Goal: Information Seeking & Learning: Find specific fact

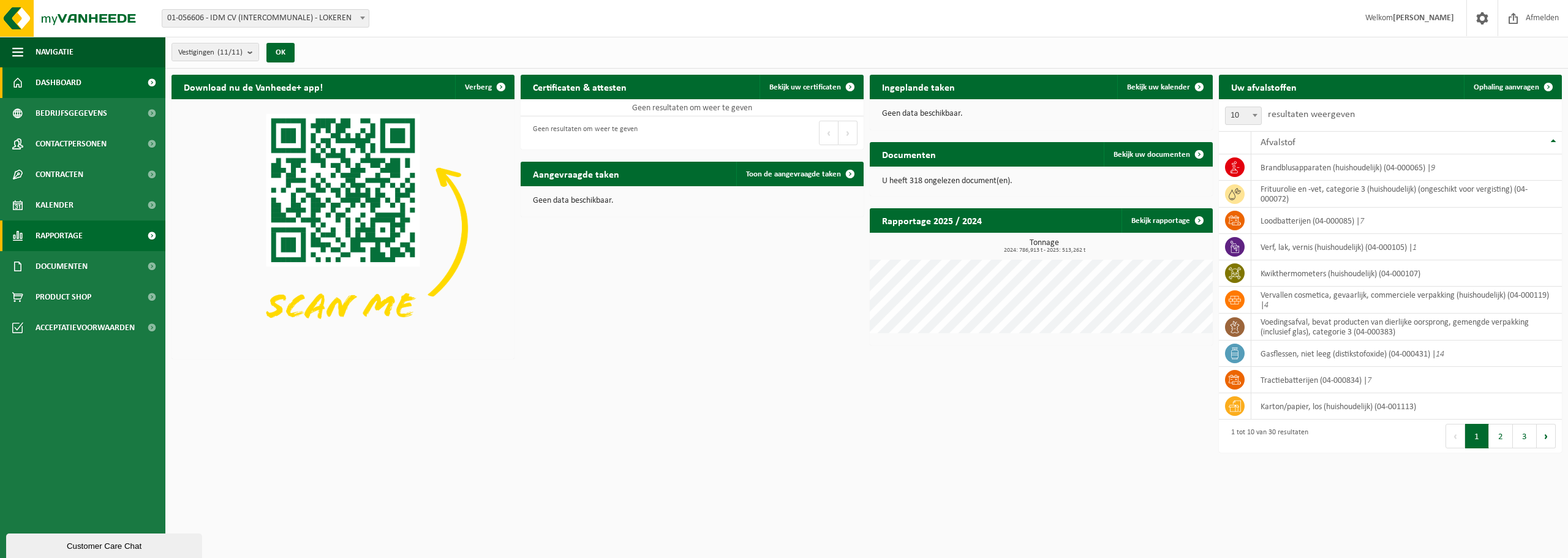
click at [109, 236] on link "Rapportage" at bounding box center [83, 235] width 165 height 31
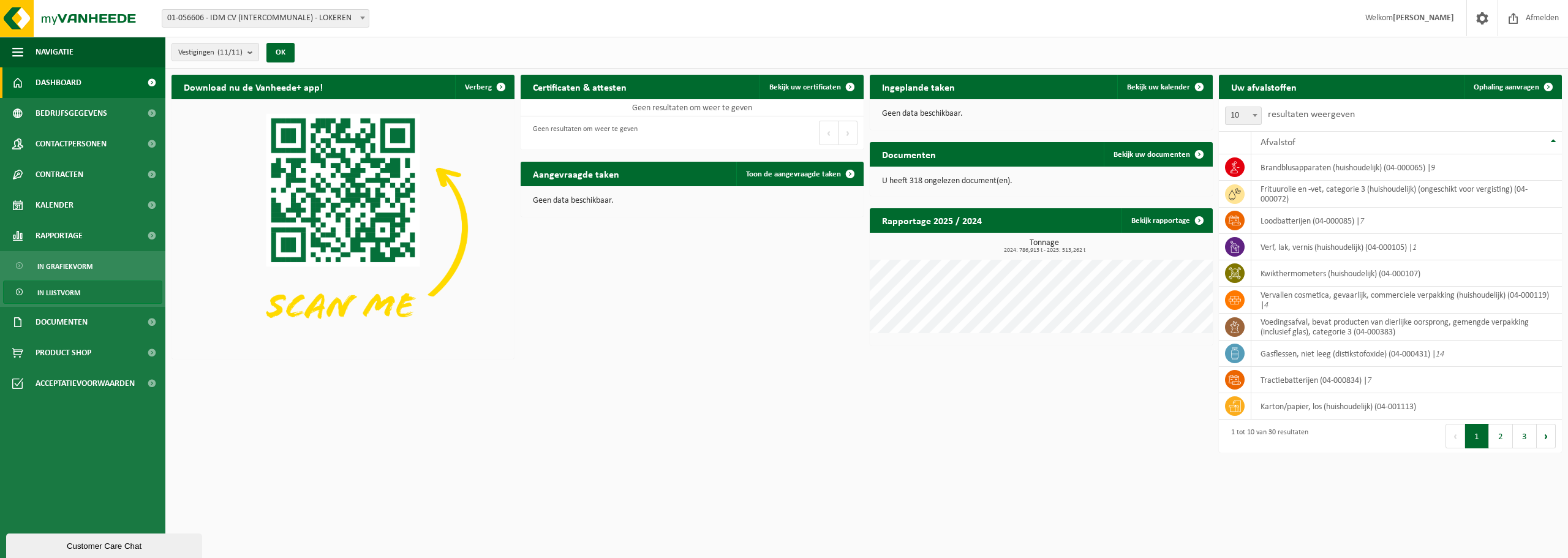
click at [95, 292] on link "In lijstvorm" at bounding box center [83, 292] width 160 height 23
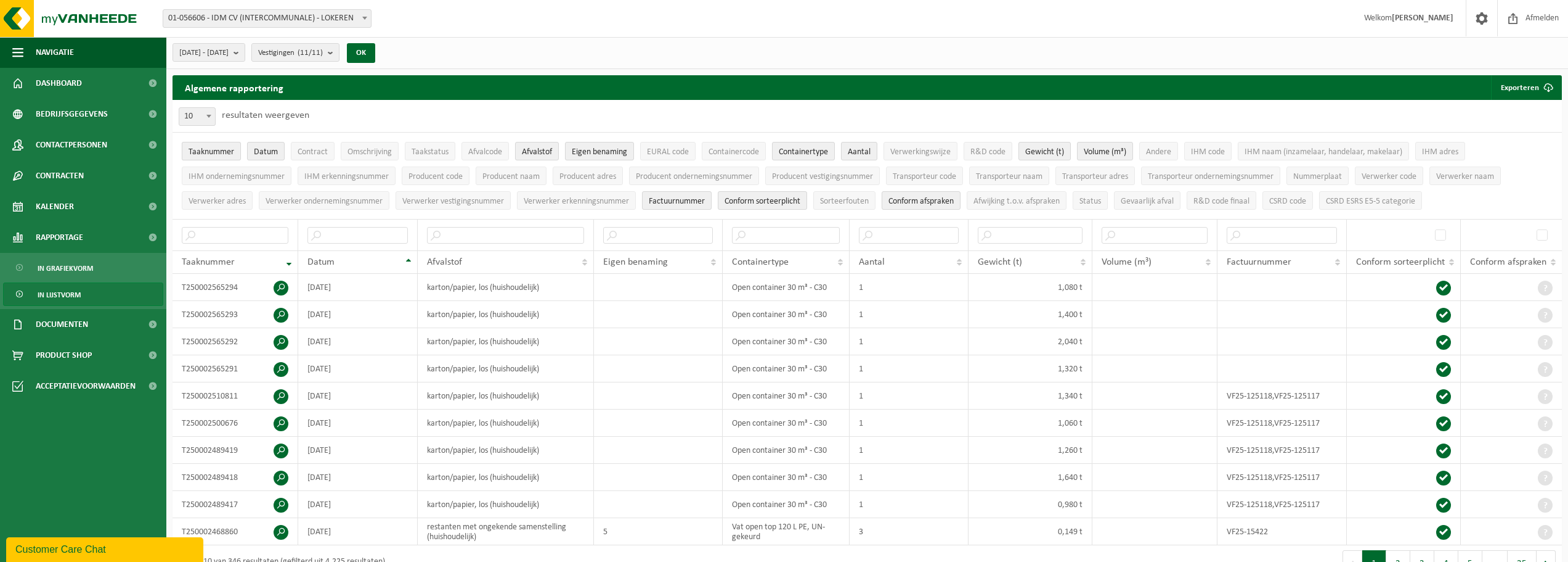
click at [194, 148] on span "Taaknummer" at bounding box center [211, 152] width 45 height 9
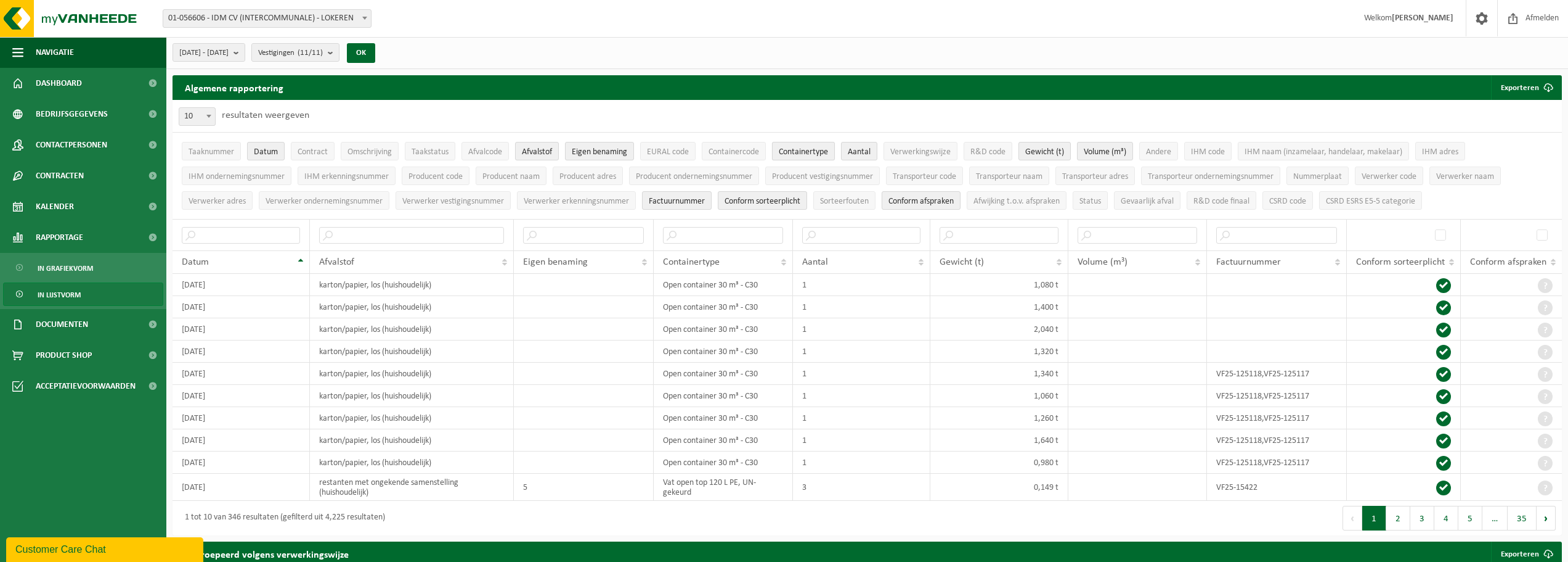
click at [810, 151] on span "Containertype" at bounding box center [803, 152] width 49 height 9
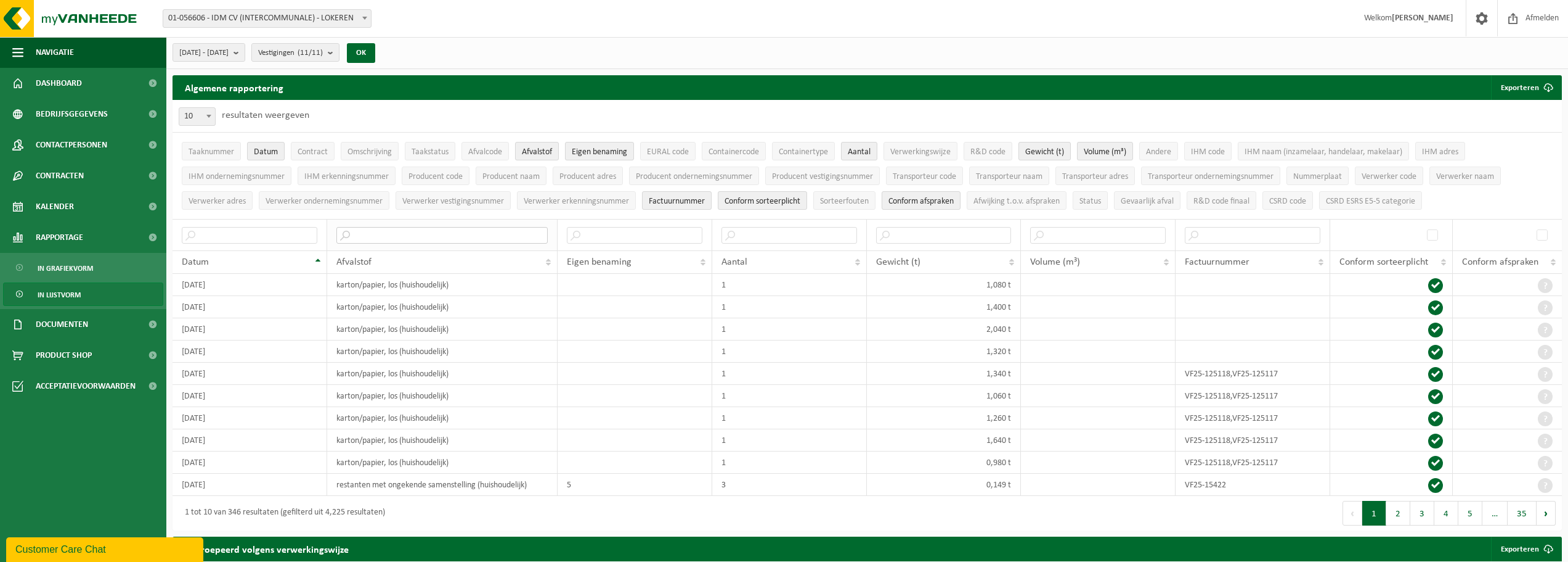
click at [434, 233] on input "text" at bounding box center [442, 235] width 211 height 17
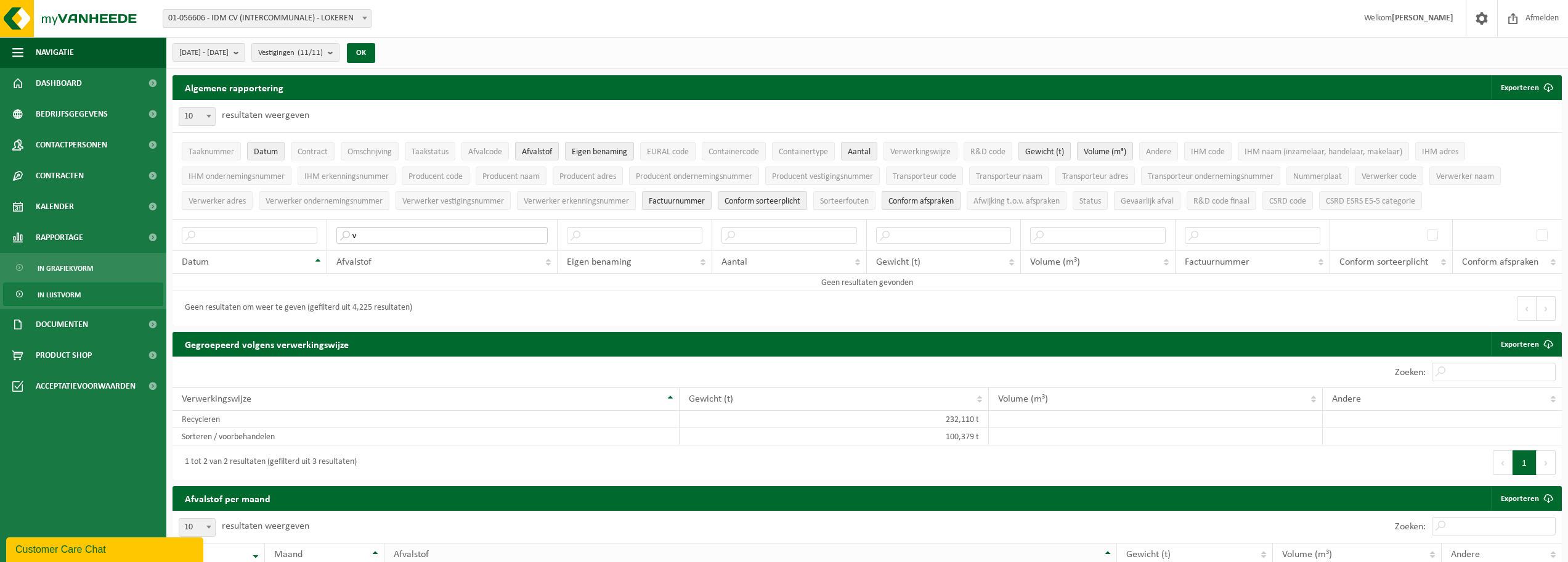
type input "v"
click at [400, 231] on input "v" at bounding box center [442, 235] width 211 height 17
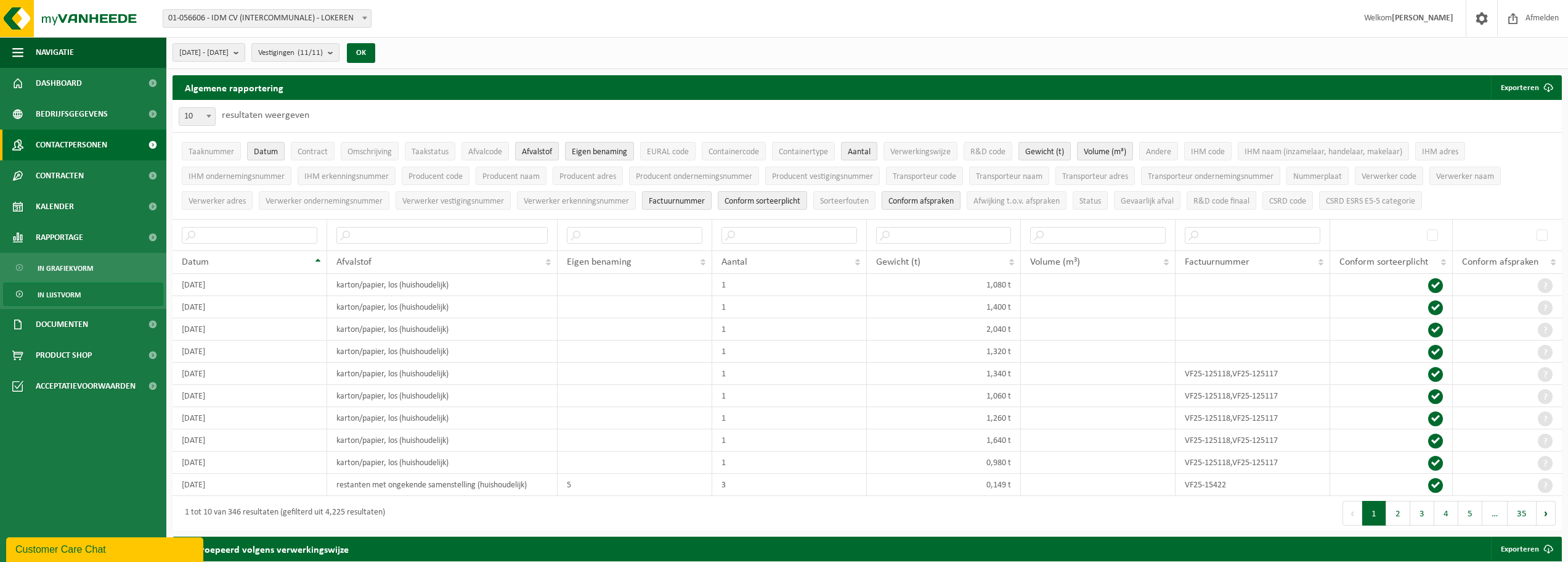
click at [82, 159] on span "Contactpersonen" at bounding box center [72, 145] width 72 height 31
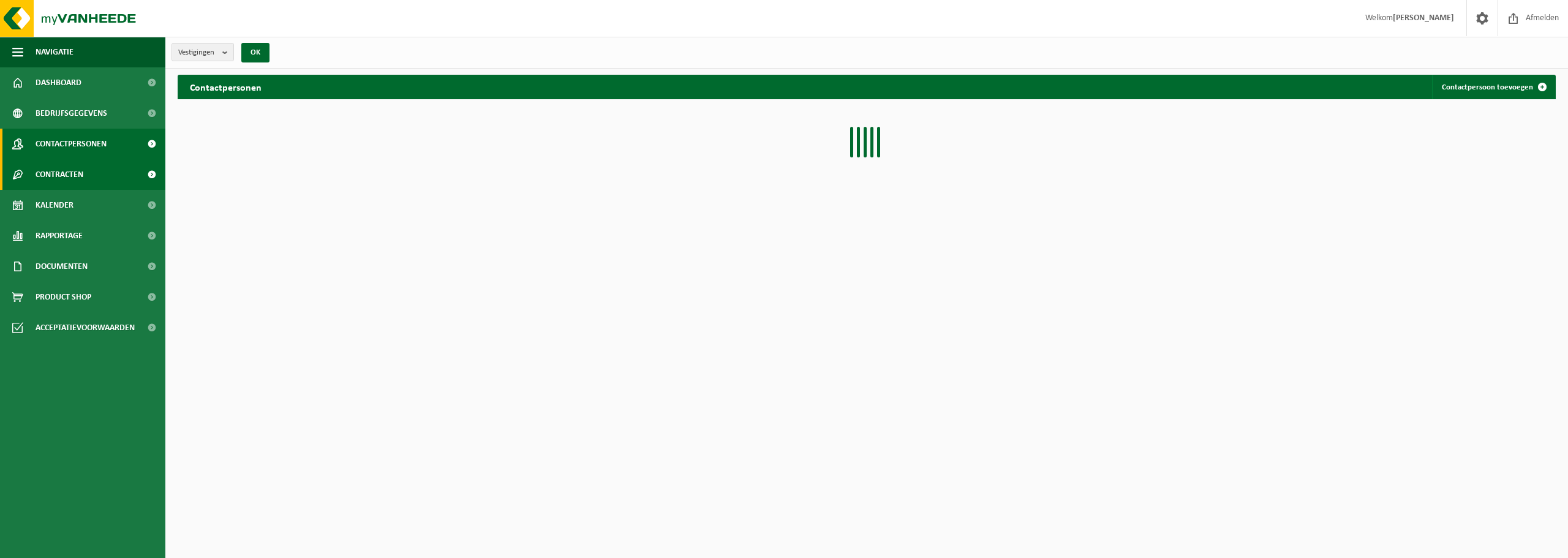
click at [80, 171] on span "Contracten" at bounding box center [59, 174] width 48 height 31
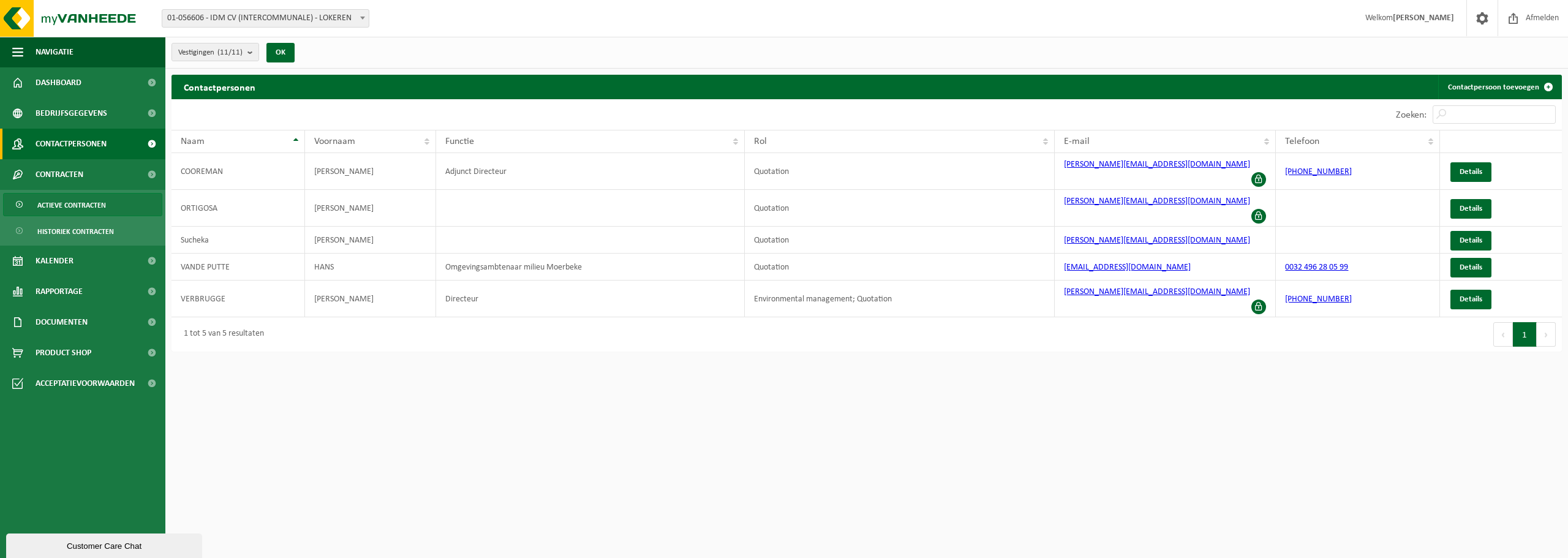
click at [74, 207] on span "Actieve contracten" at bounding box center [71, 204] width 69 height 23
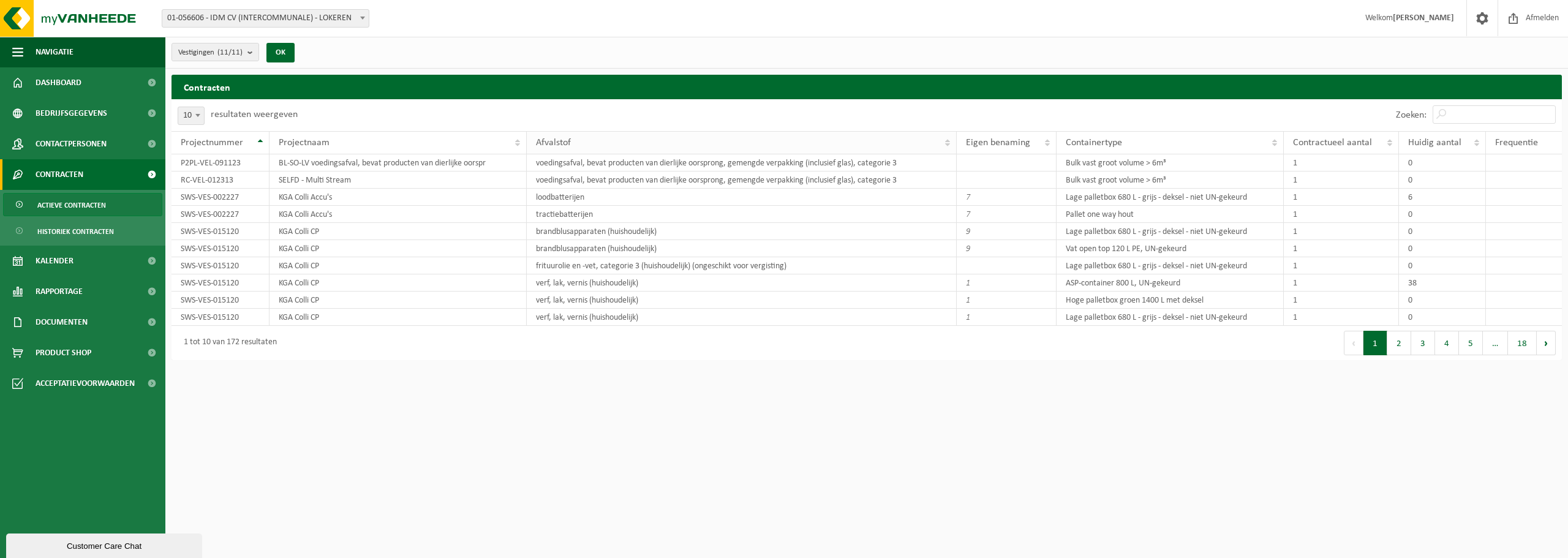
click at [948, 143] on th "Afvalstof" at bounding box center [741, 143] width 431 height 23
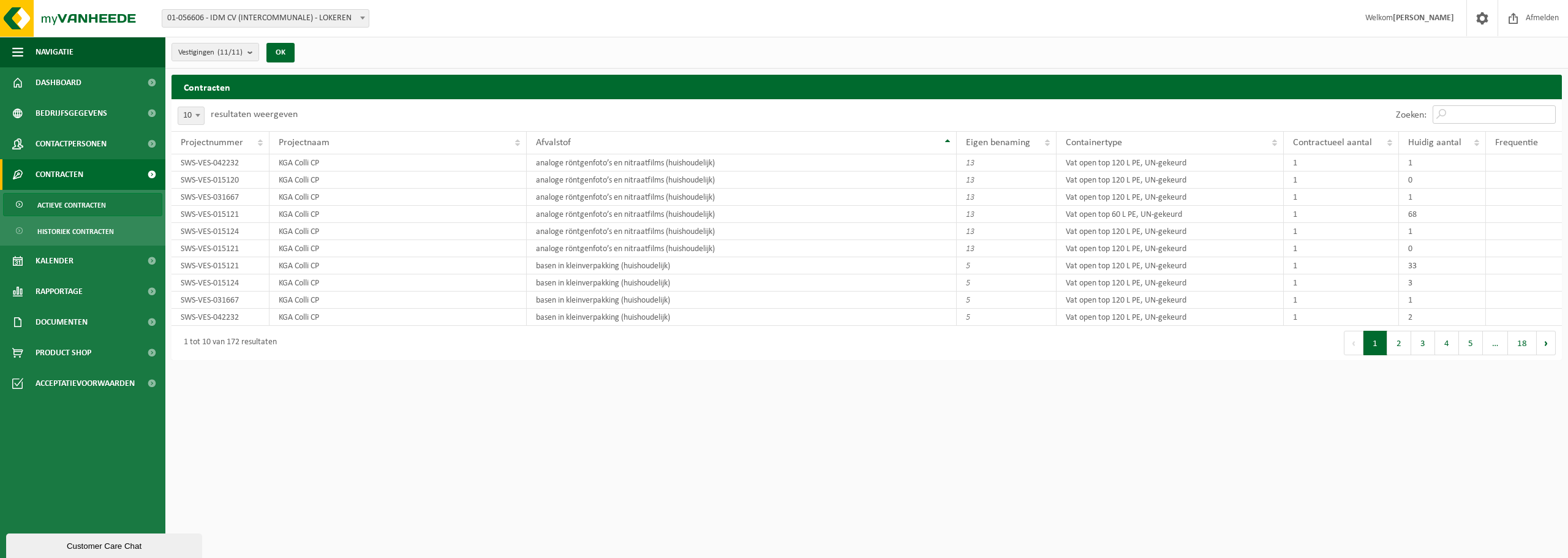
click at [1500, 113] on input "Zoeken:" at bounding box center [1494, 114] width 123 height 19
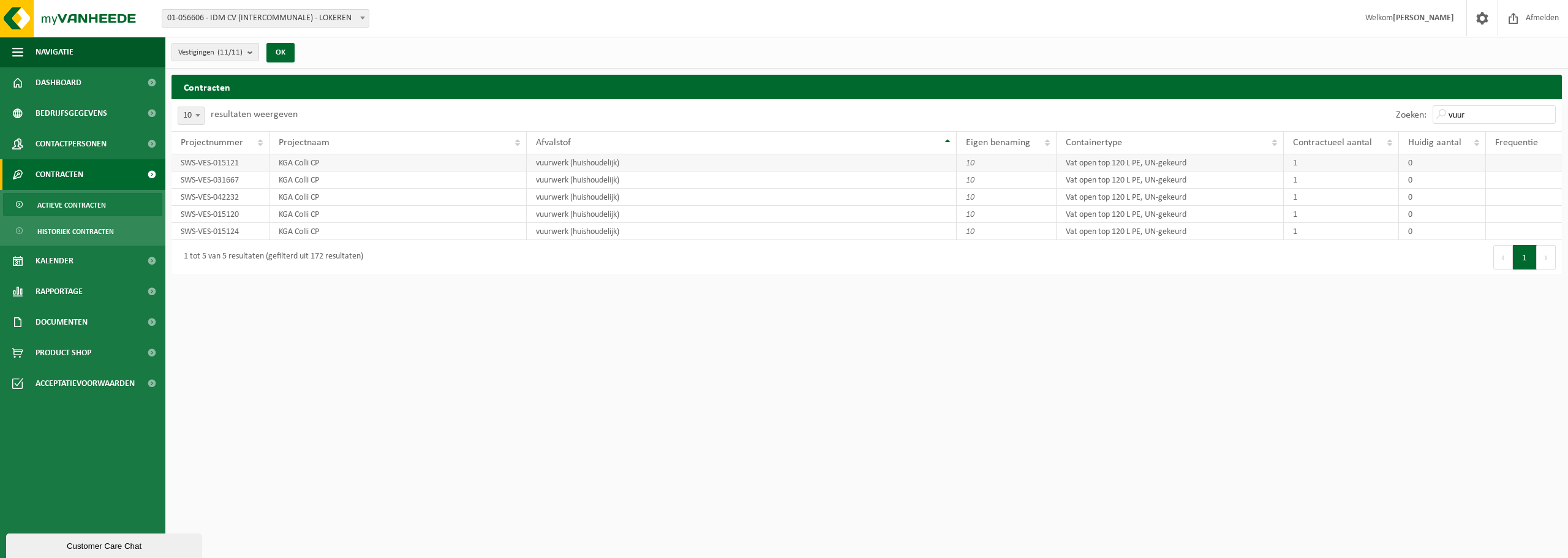
click at [426, 161] on td "KGA Colli CP" at bounding box center [398, 162] width 257 height 17
click at [551, 169] on td "vuurwerk (huishoudelijk)" at bounding box center [741, 162] width 431 height 17
click at [629, 178] on td "vuurwerk (huishoudelijk)" at bounding box center [741, 180] width 431 height 17
click at [625, 200] on td "vuurwerk (huishoudelijk)" at bounding box center [741, 197] width 431 height 17
click at [621, 217] on td "vuurwerk (huishoudelijk)" at bounding box center [741, 214] width 431 height 17
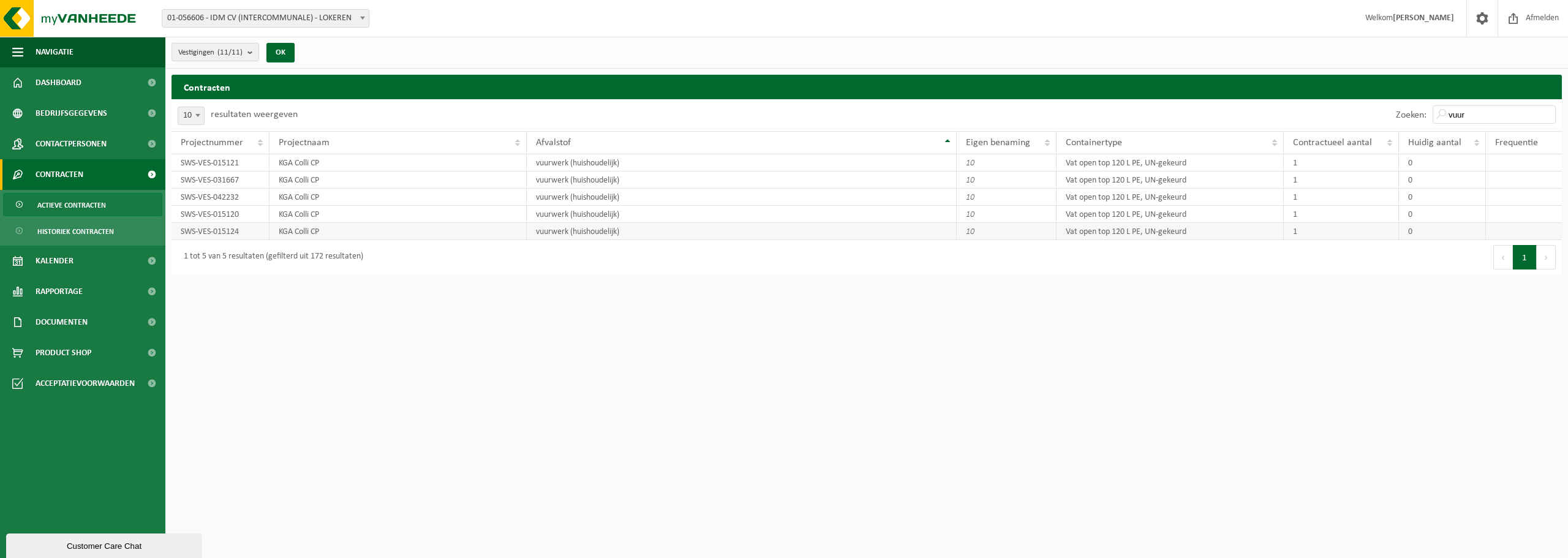
click at [621, 230] on td "vuurwerk (huishoudelijk)" at bounding box center [741, 232] width 431 height 17
click at [283, 228] on td "KGA Colli CP" at bounding box center [398, 232] width 257 height 17
click at [234, 209] on td "SWS-VES-015120" at bounding box center [221, 214] width 98 height 17
click at [238, 181] on td "SWS-VES-031667" at bounding box center [221, 180] width 98 height 17
click at [239, 162] on td "SWS-VES-015121" at bounding box center [221, 162] width 98 height 17
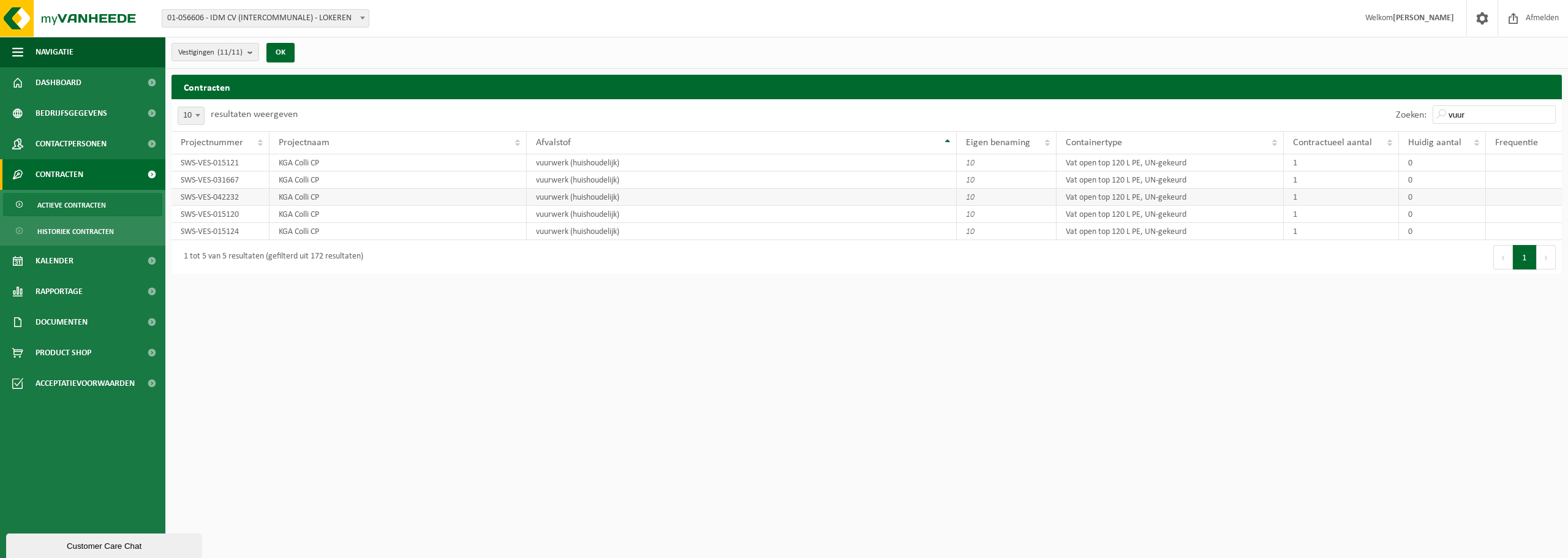
click at [246, 190] on td "SWS-VES-042232" at bounding box center [221, 197] width 98 height 17
drag, startPoint x: 1346, startPoint y: 203, endPoint x: 1355, endPoint y: 197, distance: 10.8
click at [1346, 202] on td "1" at bounding box center [1341, 197] width 115 height 17
click at [1471, 115] on input "vuur" at bounding box center [1494, 114] width 123 height 19
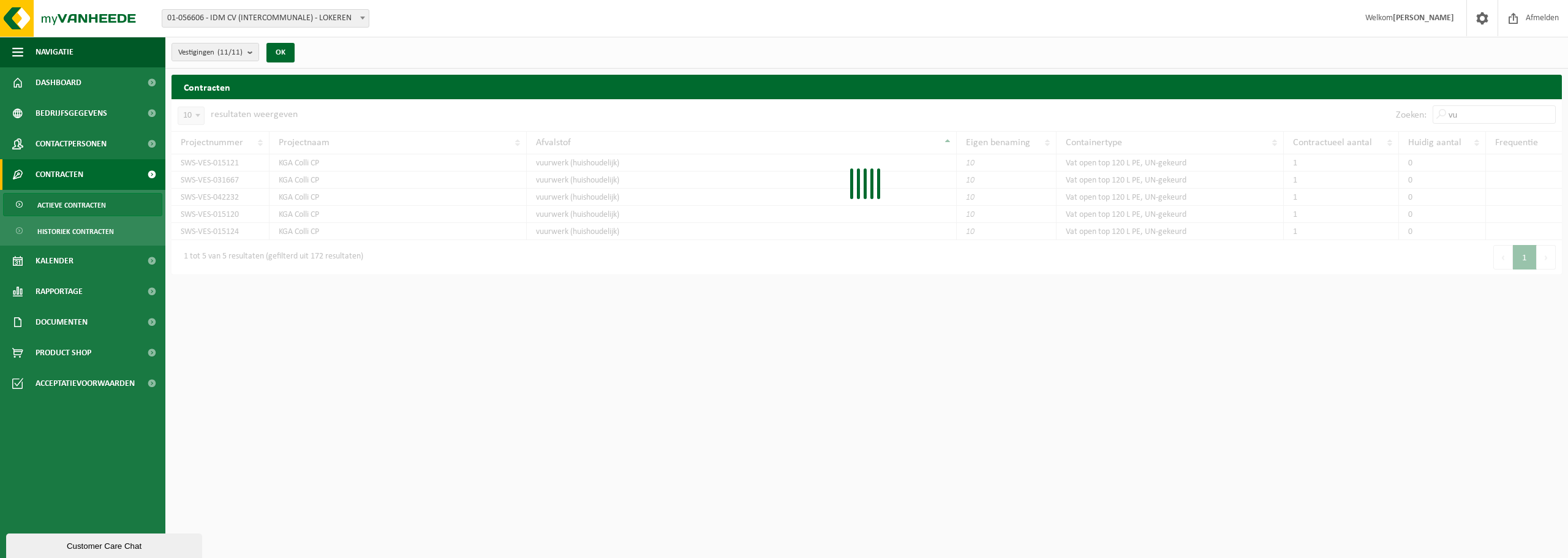
type input "v"
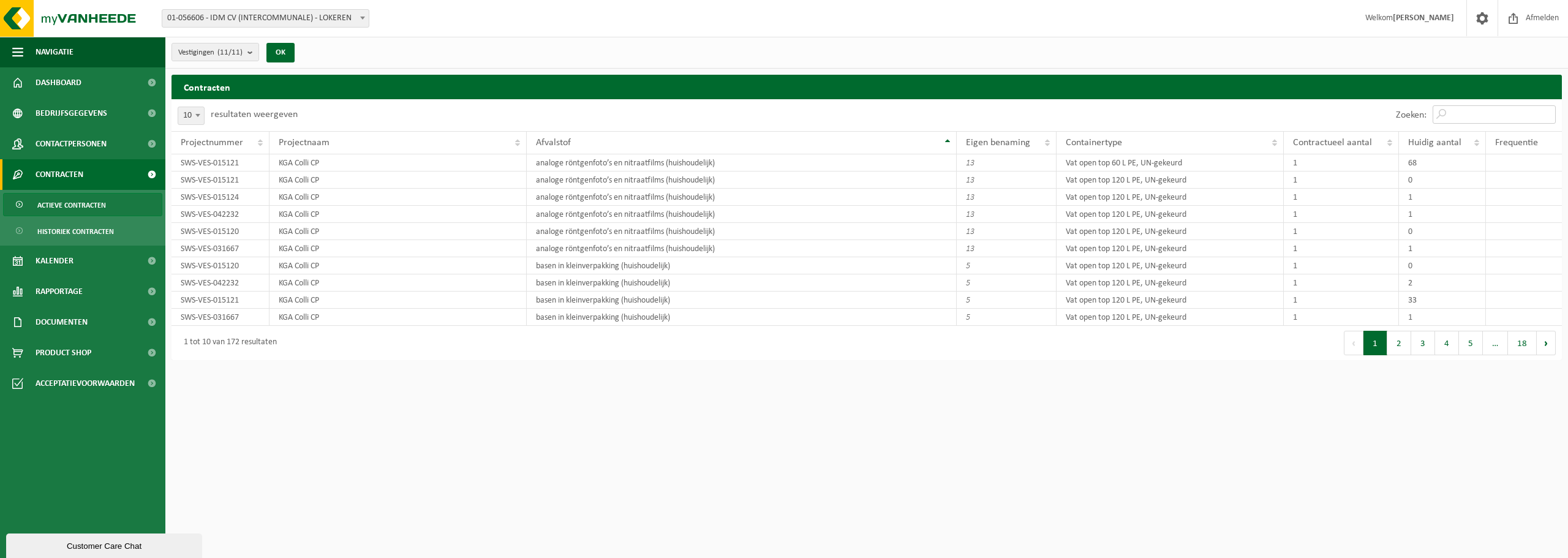
click at [1459, 113] on input "Zoeken:" at bounding box center [1494, 114] width 123 height 19
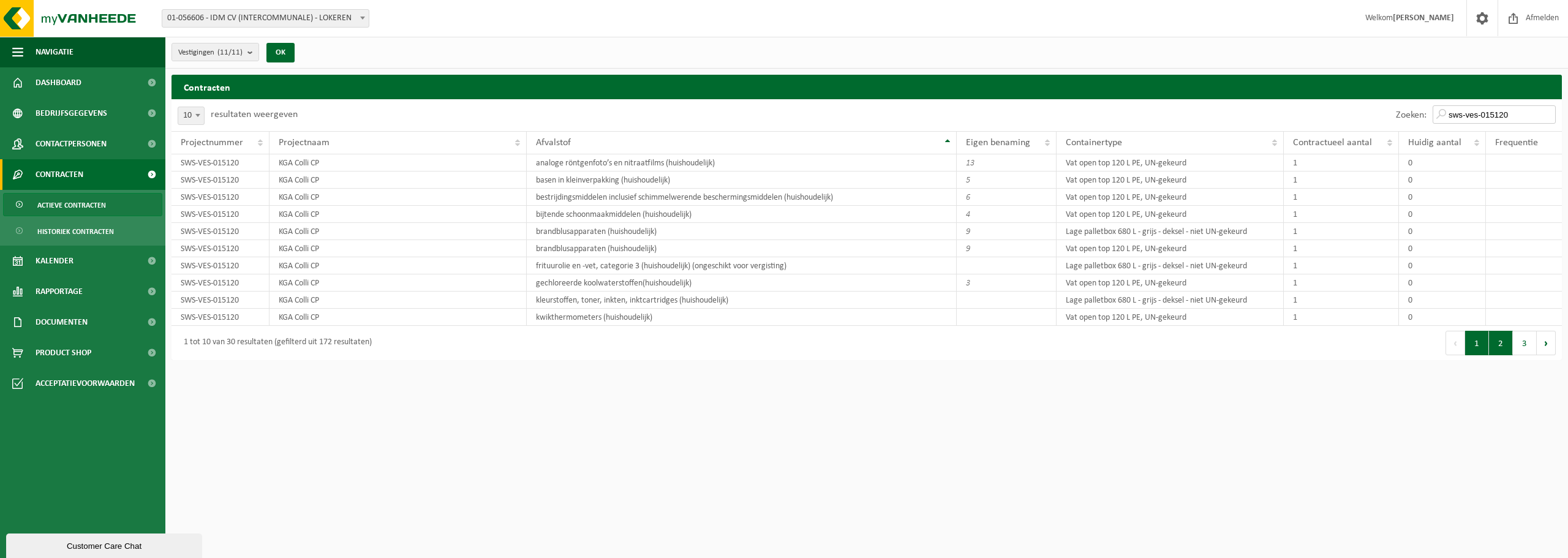
type input "sws-ves-015120"
click at [1504, 348] on button "2" at bounding box center [1500, 342] width 23 height 24
click at [1525, 345] on button "3" at bounding box center [1524, 342] width 23 height 24
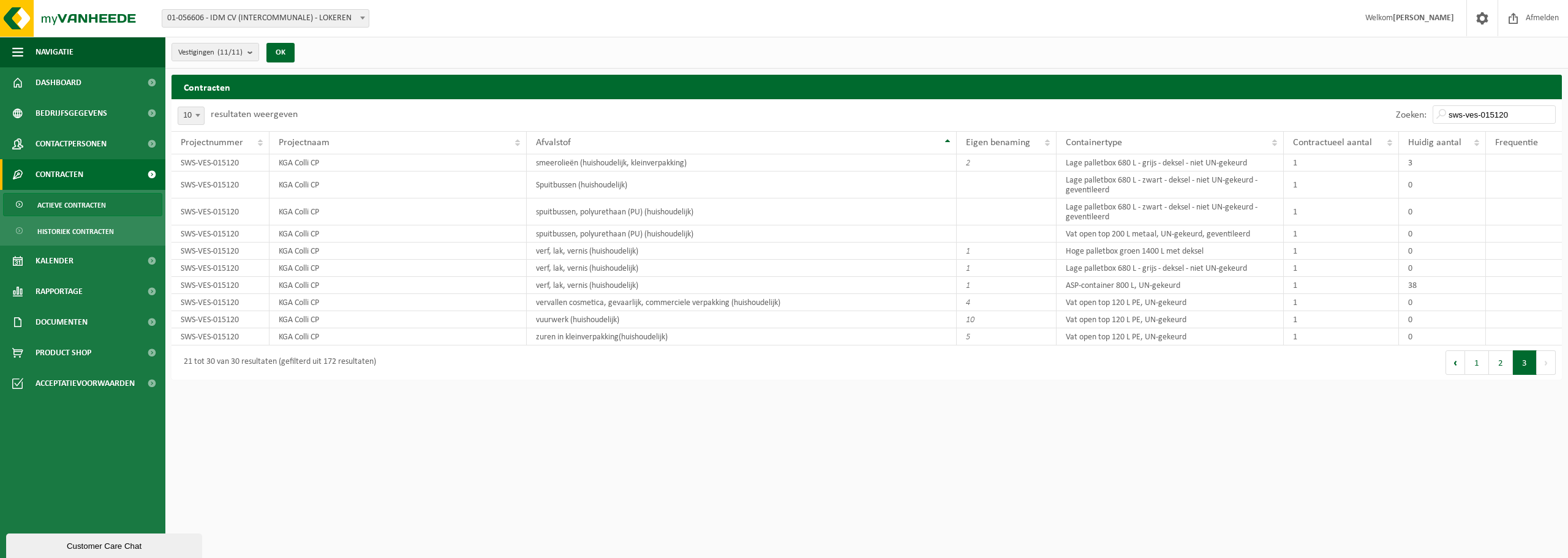
click at [199, 113] on b at bounding box center [197, 114] width 5 height 3
select select "100"
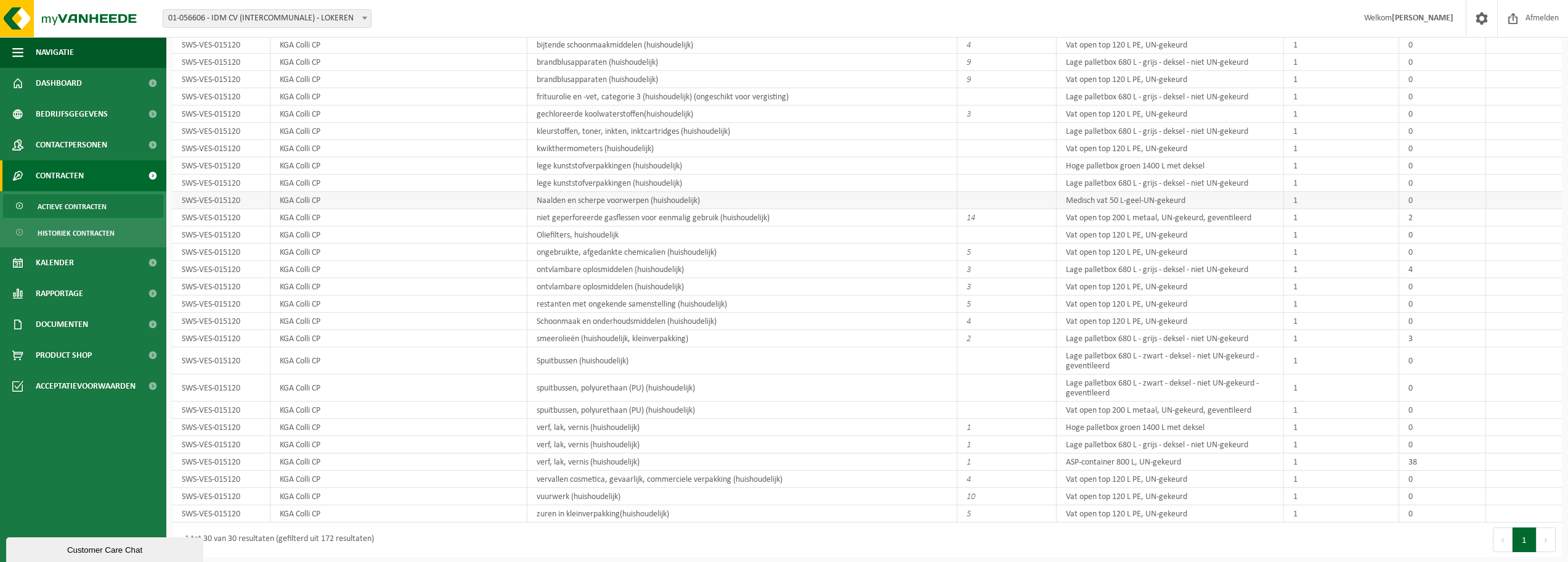
scroll to position [172, 0]
click at [617, 494] on td "vuurwerk (huishoudelijk)" at bounding box center [743, 495] width 430 height 17
click at [643, 493] on td "vuurwerk (huishoudelijk)" at bounding box center [743, 495] width 430 height 17
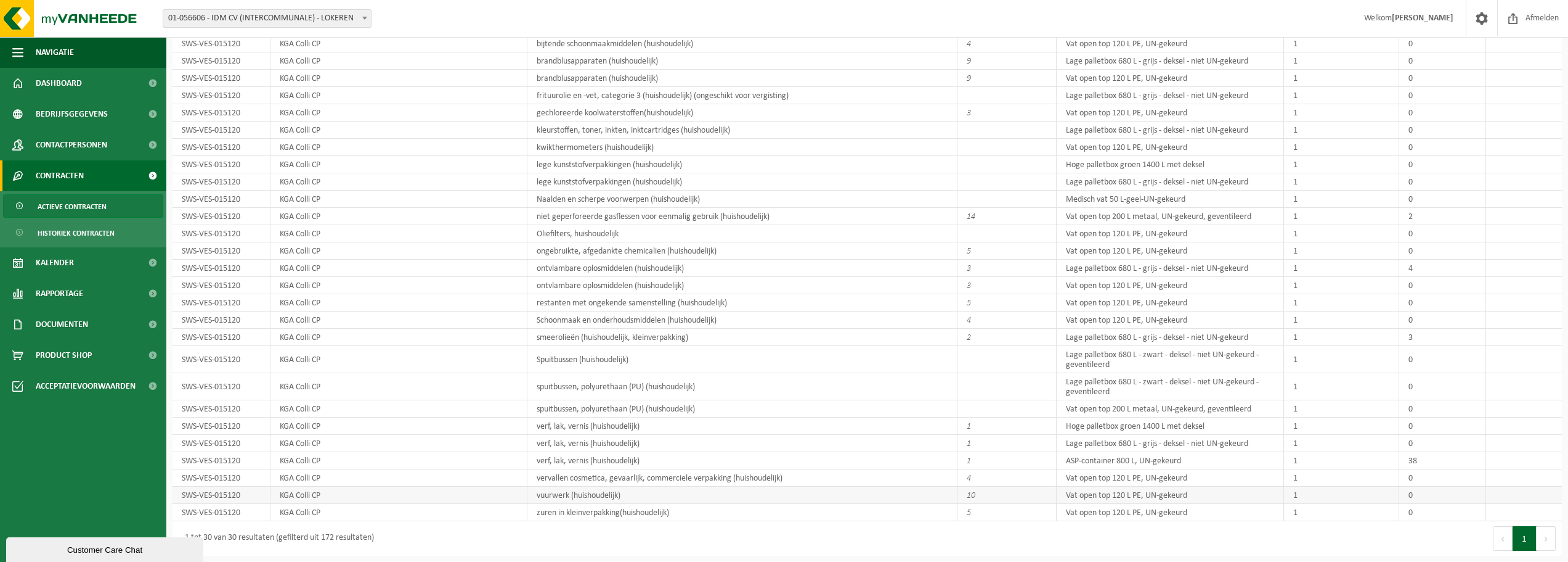
click at [634, 496] on td "vuurwerk (huishoudelijk)" at bounding box center [743, 495] width 430 height 17
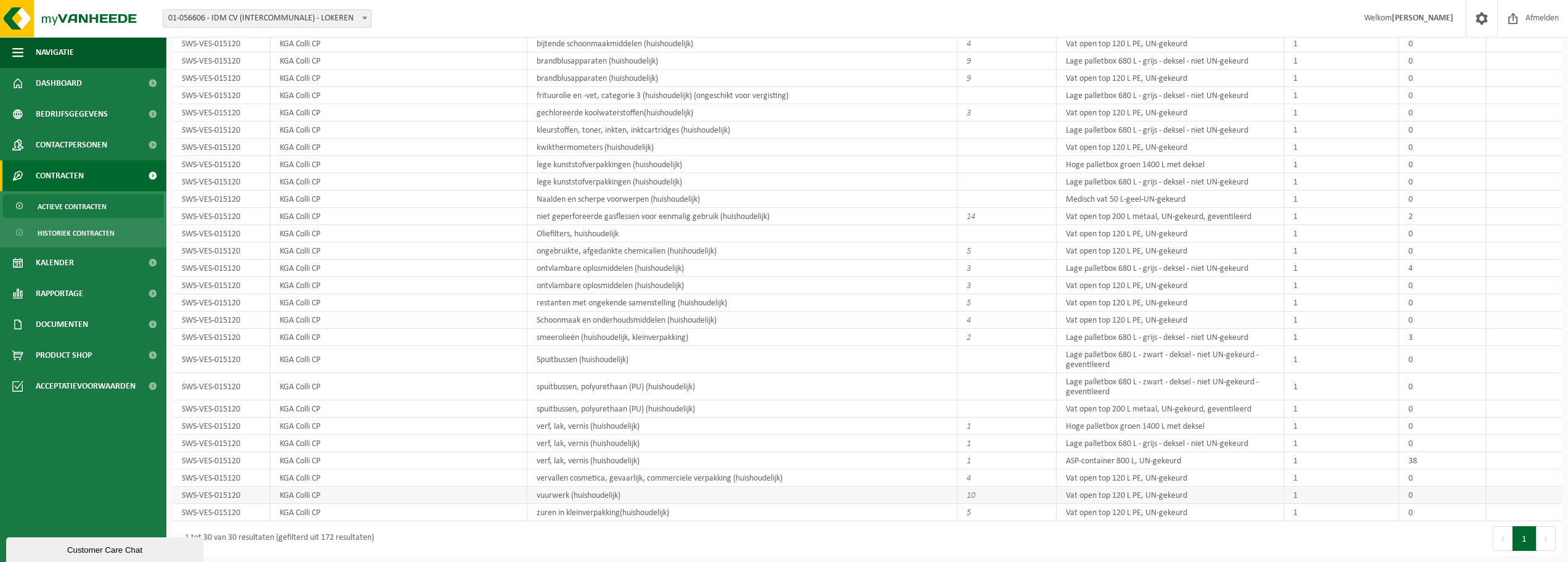
click at [641, 496] on td "vuurwerk (huishoudelijk)" at bounding box center [743, 495] width 430 height 17
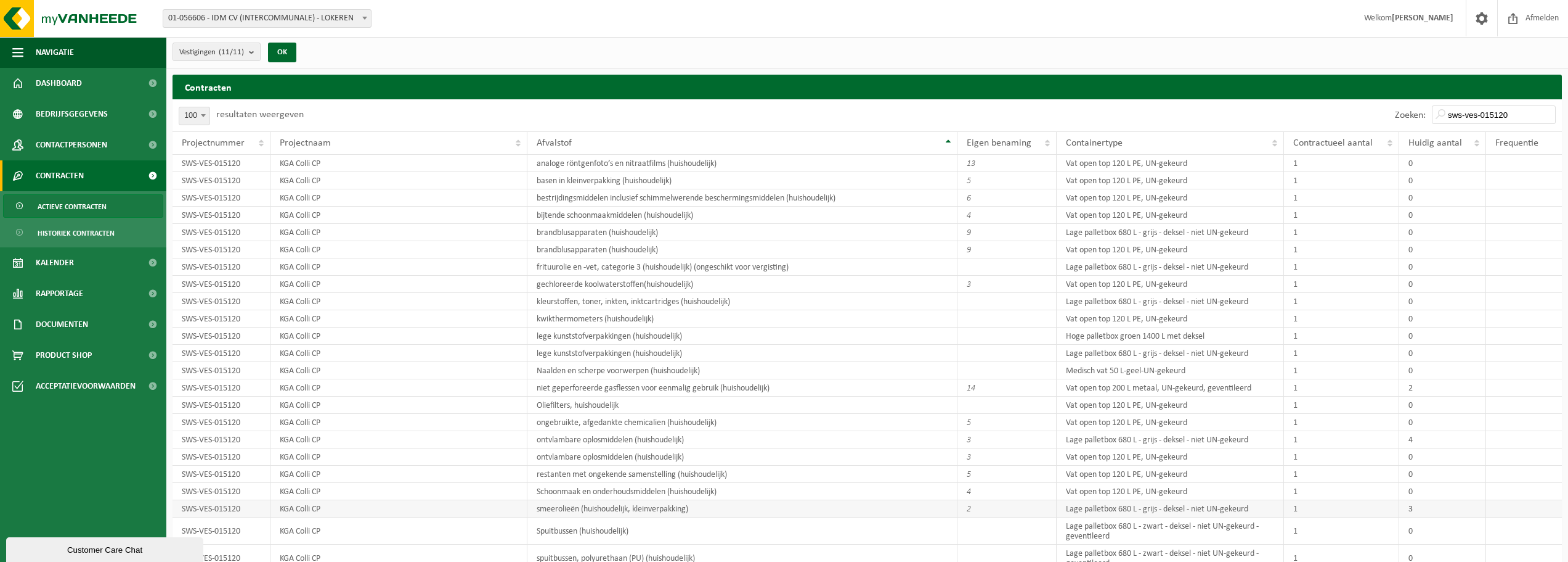
scroll to position [0, 0]
click at [1514, 118] on input "sws-ves-015120" at bounding box center [1493, 115] width 124 height 19
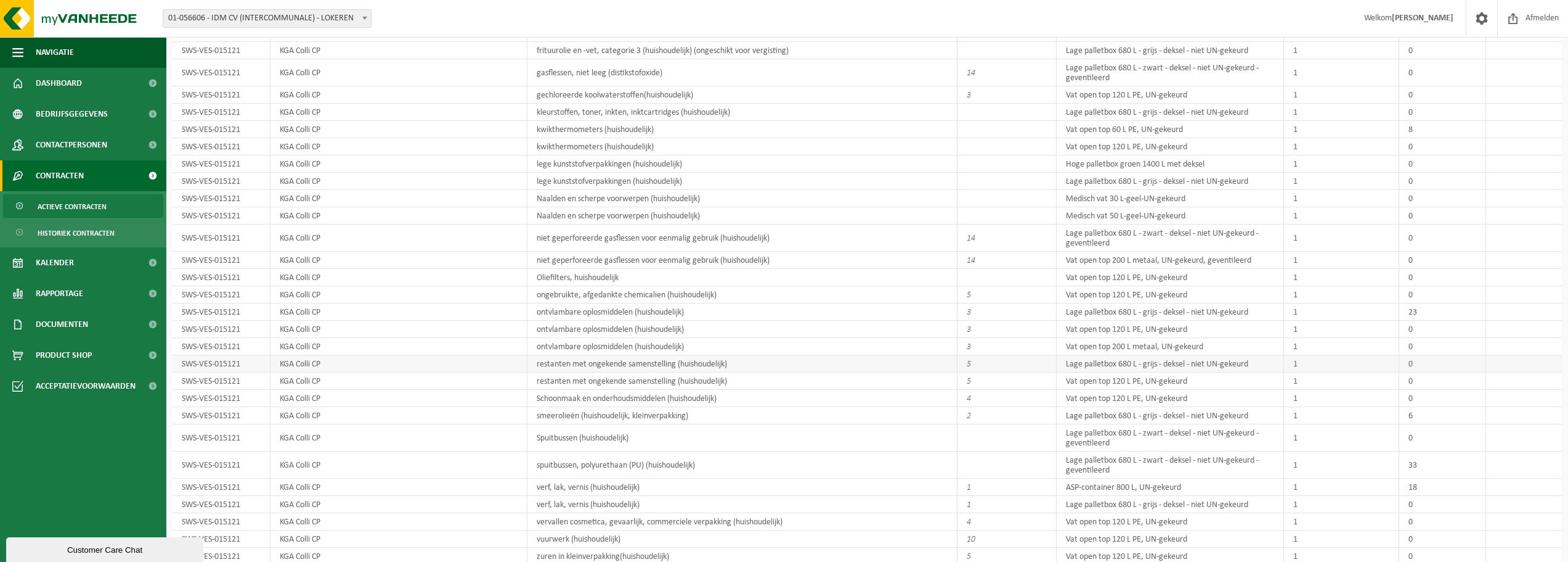
scroll to position [296, 0]
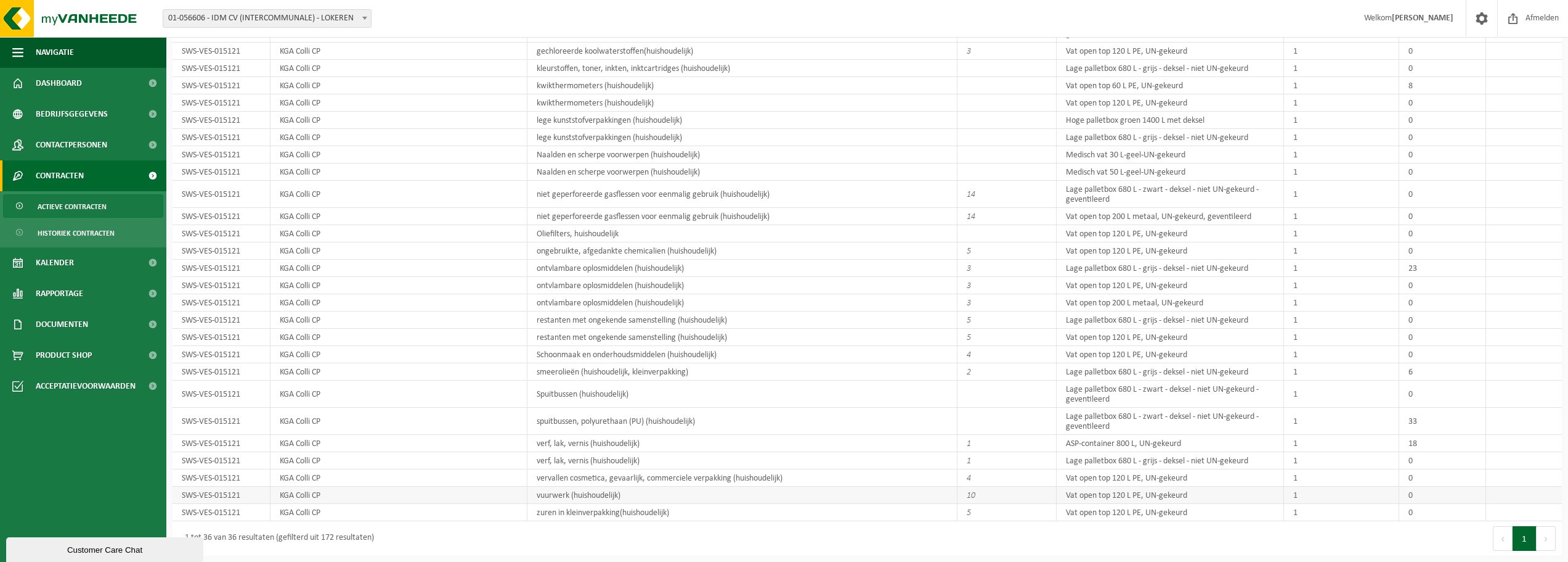
type input "sws-ves-015121"
click at [695, 500] on td "vuurwerk (huishoudelijk)" at bounding box center [743, 495] width 430 height 17
click at [905, 496] on td "vuurwerk (huishoudelijk)" at bounding box center [743, 495] width 430 height 17
